Goal: Task Accomplishment & Management: Use online tool/utility

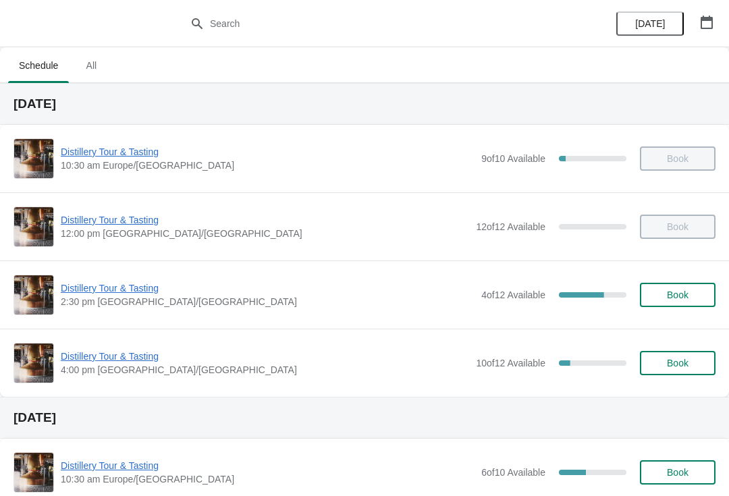
click at [121, 292] on span "Distillery Tour & Tasting" at bounding box center [268, 287] width 414 height 13
click at [130, 290] on span "Distillery Tour & Tasting" at bounding box center [268, 287] width 414 height 13
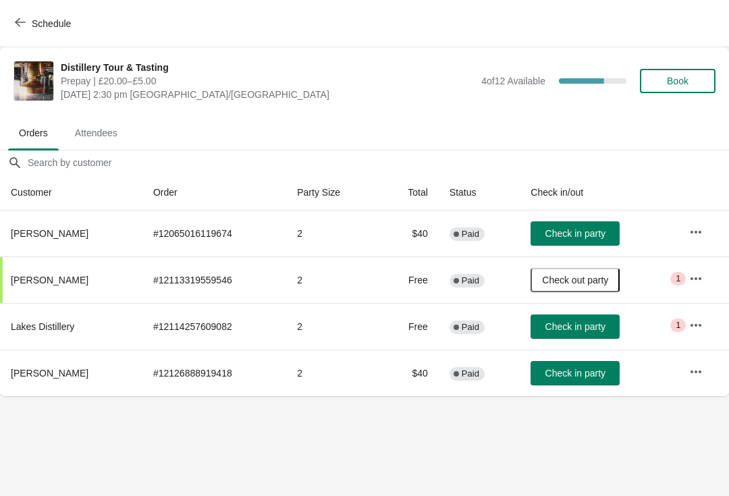
click at [580, 376] on span "Check in party" at bounding box center [575, 373] width 60 height 11
click at [584, 323] on span "Check in party" at bounding box center [575, 326] width 60 height 11
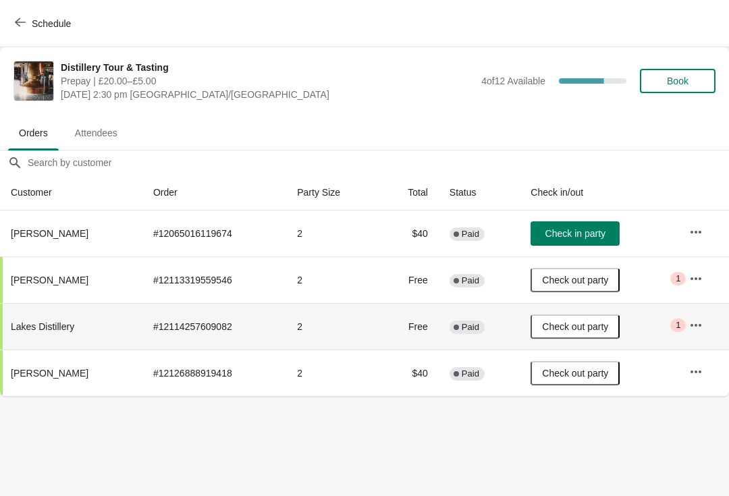
click at [686, 328] on button "button" at bounding box center [696, 325] width 24 height 24
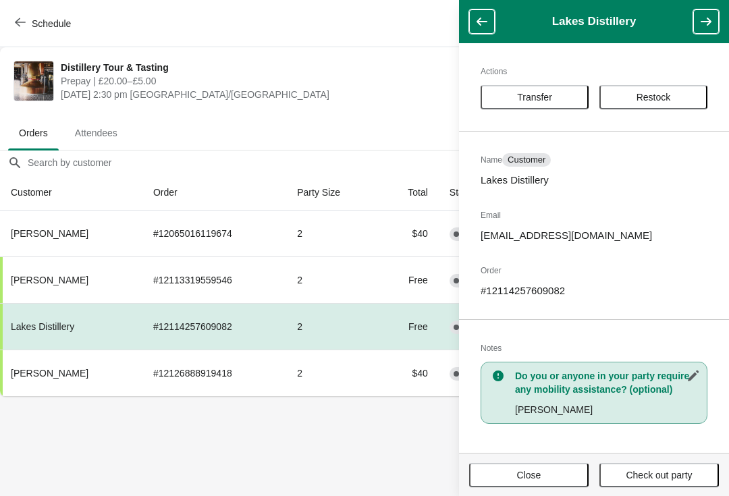
click at [520, 473] on span "Close" at bounding box center [529, 475] width 24 height 11
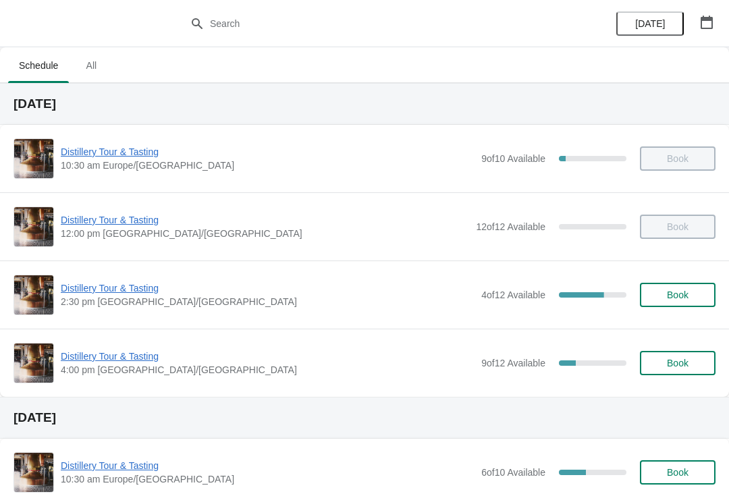
click at [101, 356] on span "Distillery Tour & Tasting" at bounding box center [268, 356] width 414 height 13
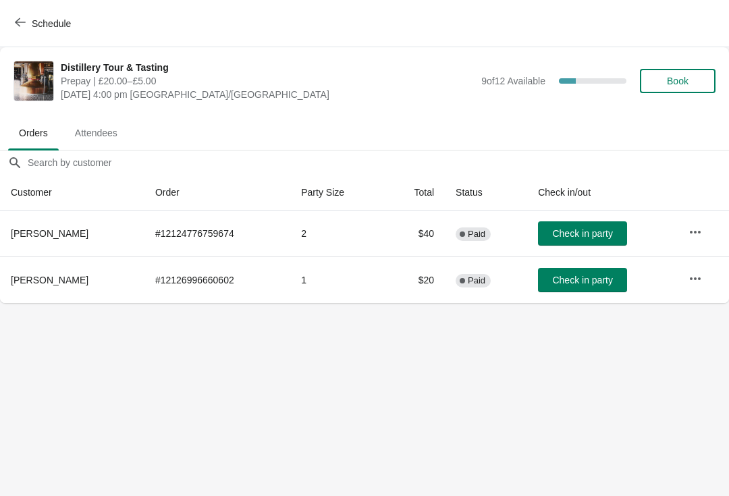
click at [21, 29] on span "button" at bounding box center [20, 23] width 11 height 13
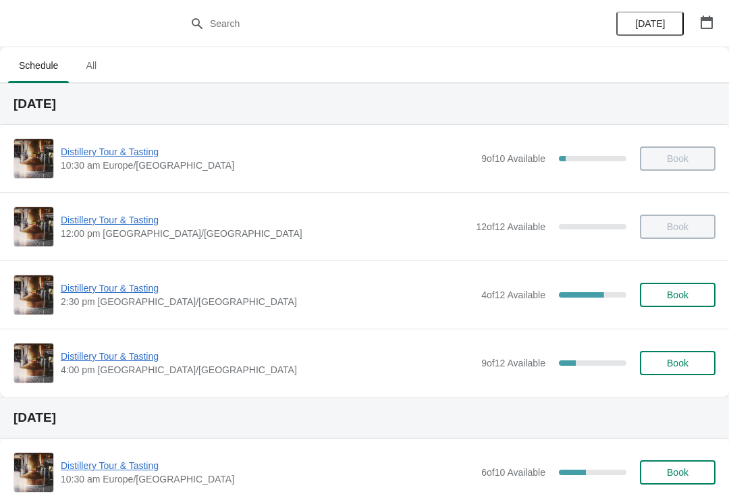
click at [110, 354] on span "Distillery Tour & Tasting" at bounding box center [268, 356] width 414 height 13
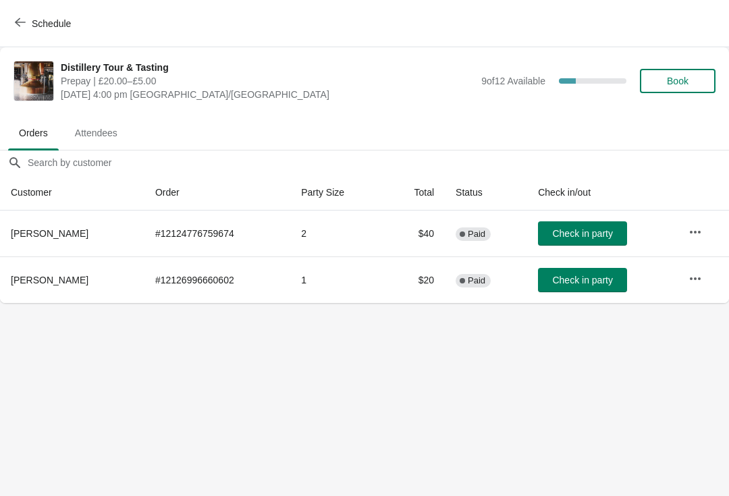
click at [86, 146] on button "Attendees" at bounding box center [96, 132] width 70 height 35
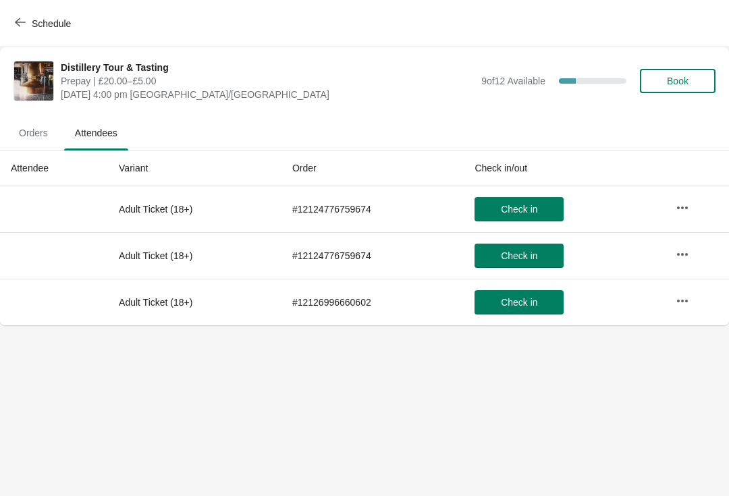
click at [20, 130] on span "Orders" at bounding box center [33, 133] width 51 height 24
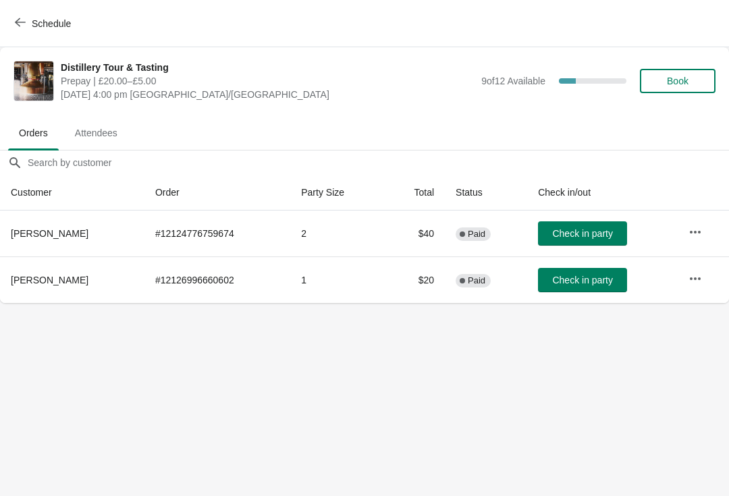
click at [38, 24] on span "Schedule" at bounding box center [51, 23] width 39 height 11
